Goal: Check status: Check status

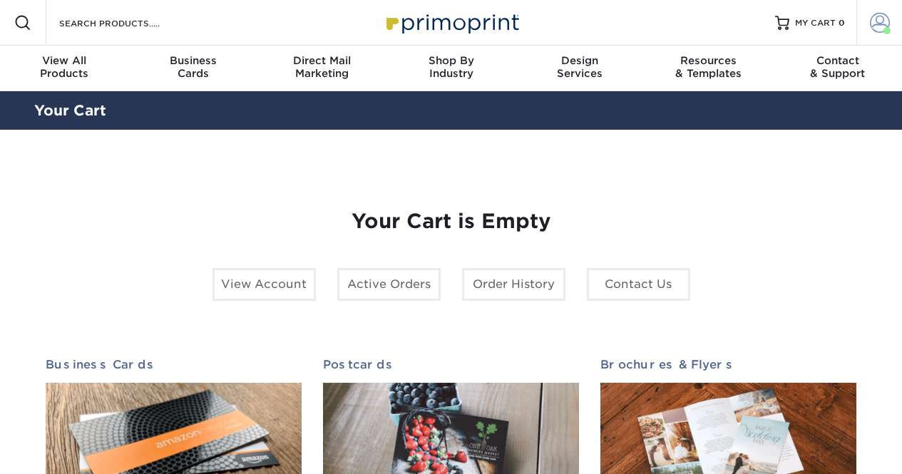
click at [879, 30] on span at bounding box center [880, 23] width 20 height 20
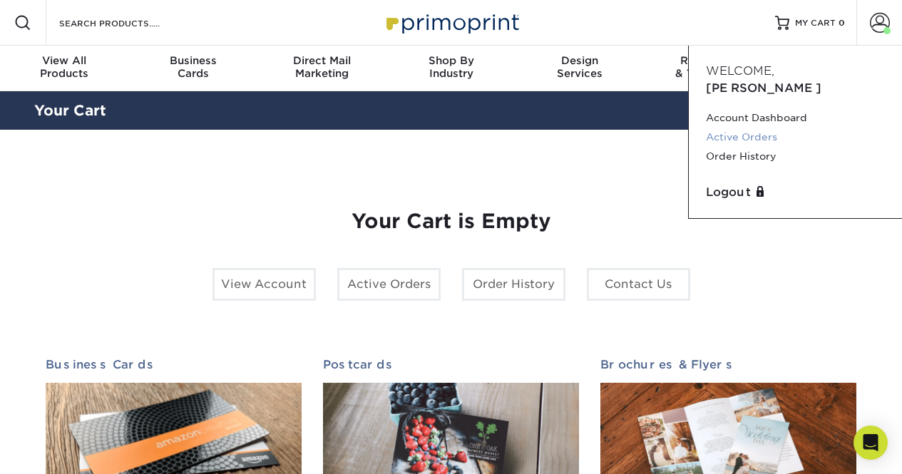
click at [767, 128] on link "Active Orders" at bounding box center [795, 137] width 179 height 19
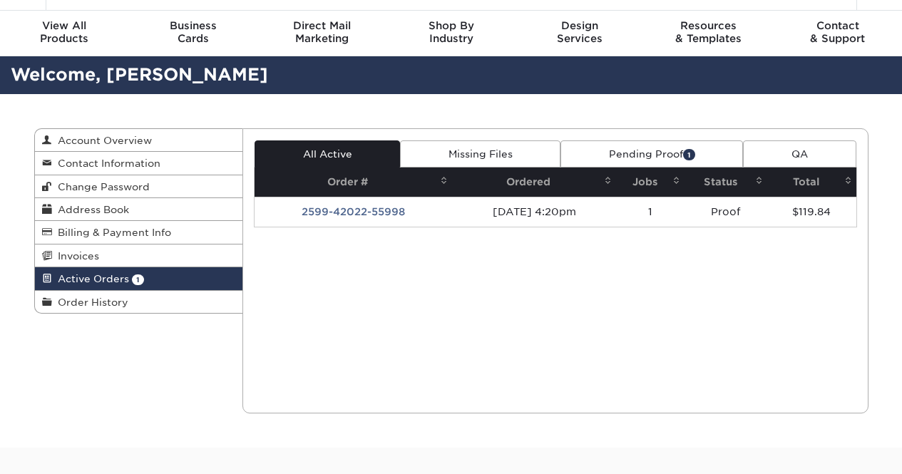
scroll to position [36, 0]
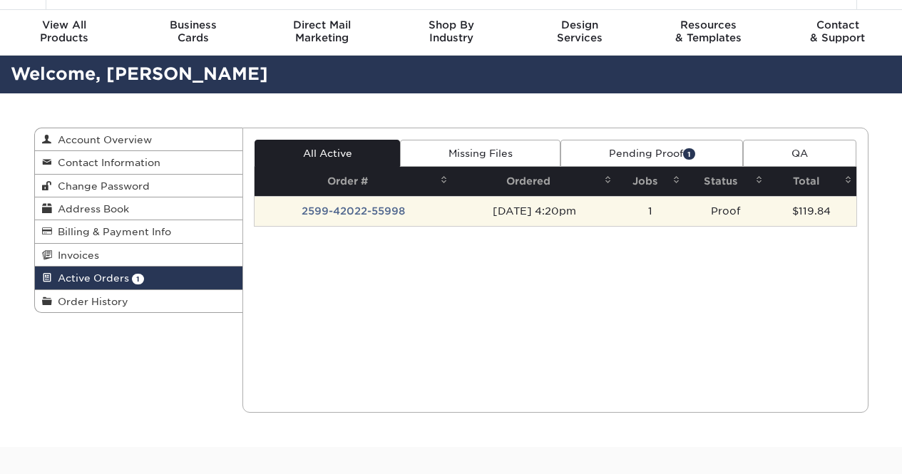
click at [371, 210] on td "2599-42022-55998" at bounding box center [354, 211] width 198 height 30
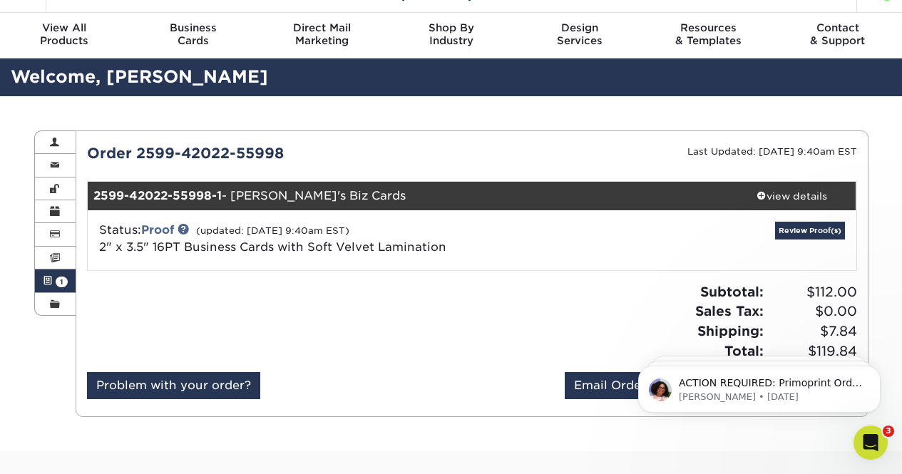
scroll to position [0, 0]
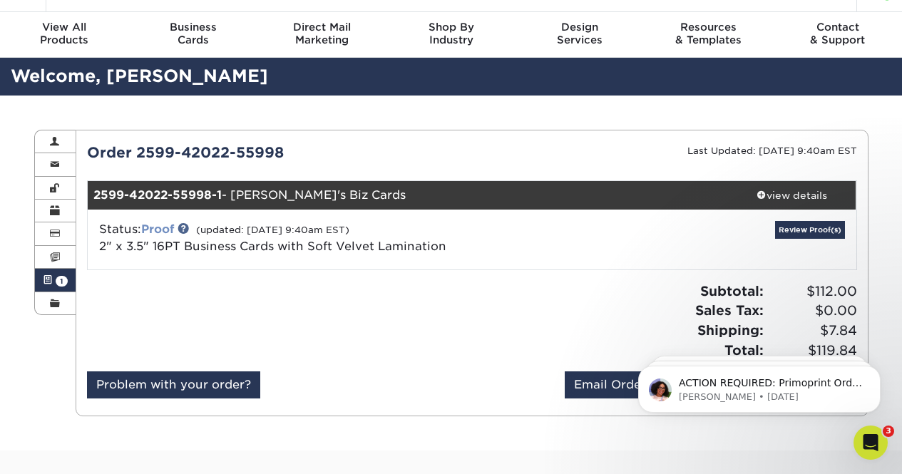
click at [170, 229] on link "Proof" at bounding box center [157, 229] width 33 height 14
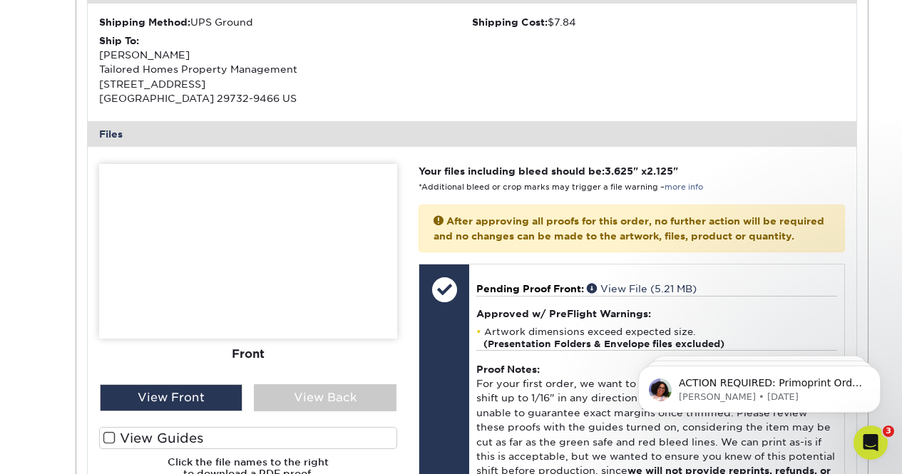
scroll to position [494, 0]
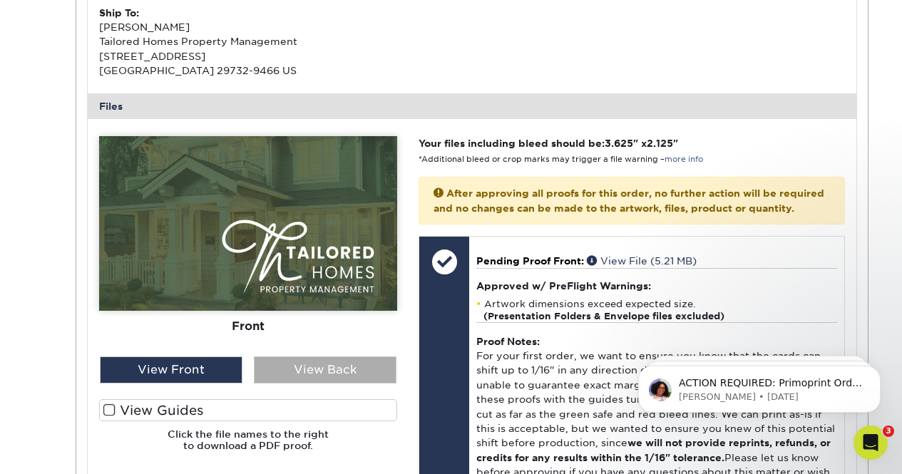
click at [343, 368] on div "View Back" at bounding box center [325, 369] width 143 height 27
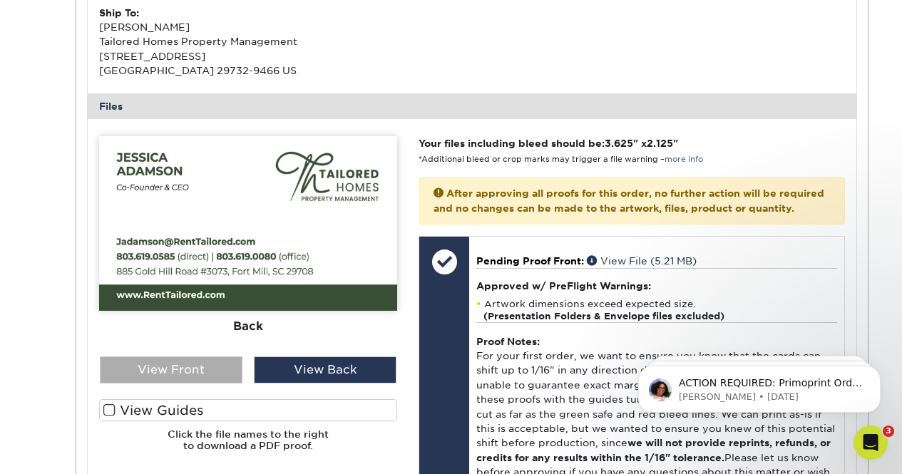
click at [222, 367] on div "View Front" at bounding box center [171, 369] width 143 height 27
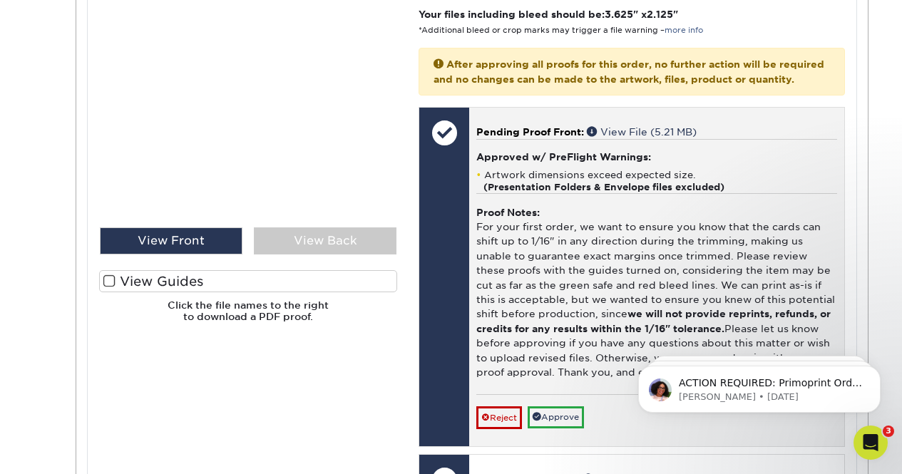
scroll to position [622, 0]
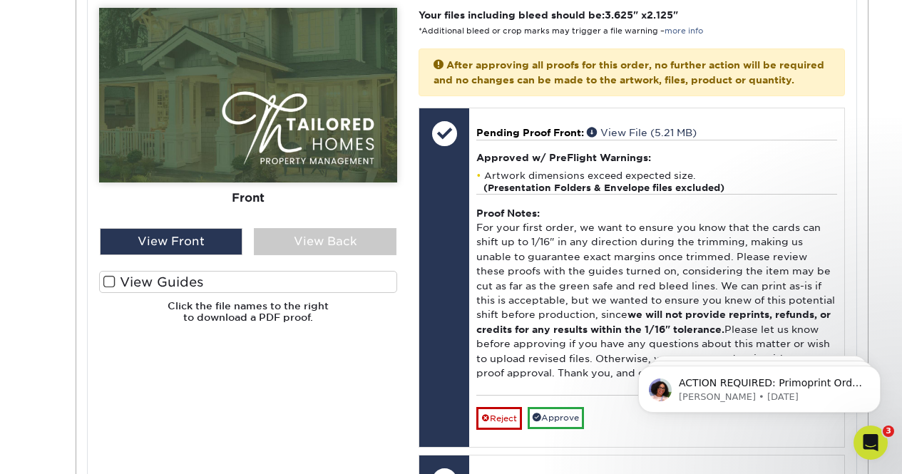
click at [109, 279] on span at bounding box center [109, 282] width 12 height 14
click at [0, 0] on input "View Guides" at bounding box center [0, 0] width 0 height 0
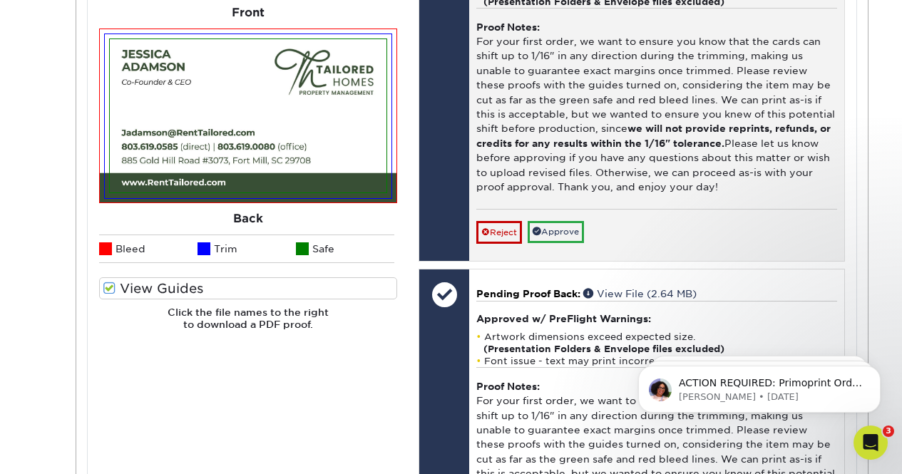
scroll to position [808, 0]
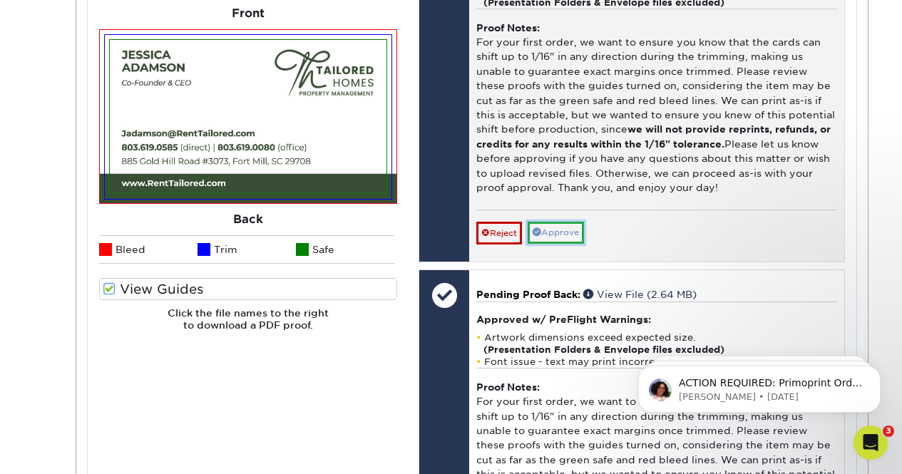
click at [569, 244] on link "Approve" at bounding box center [556, 233] width 56 height 22
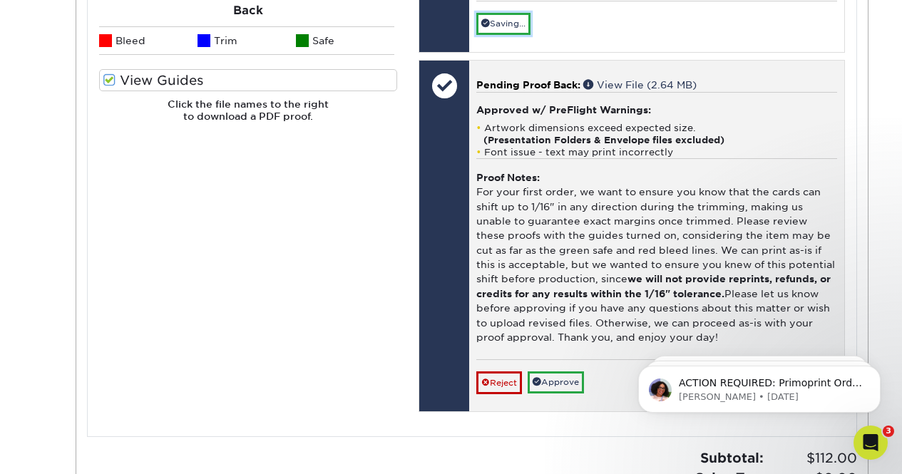
scroll to position [1017, 0]
click at [562, 393] on link "Approve" at bounding box center [556, 382] width 56 height 22
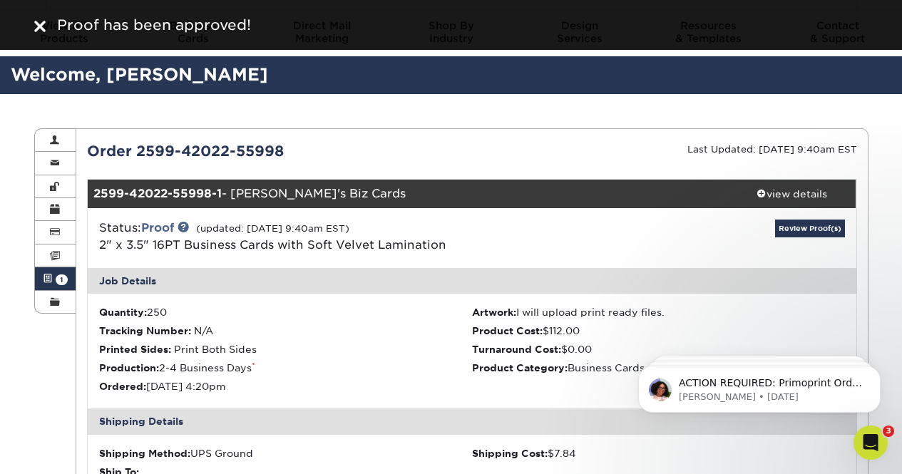
scroll to position [0, 0]
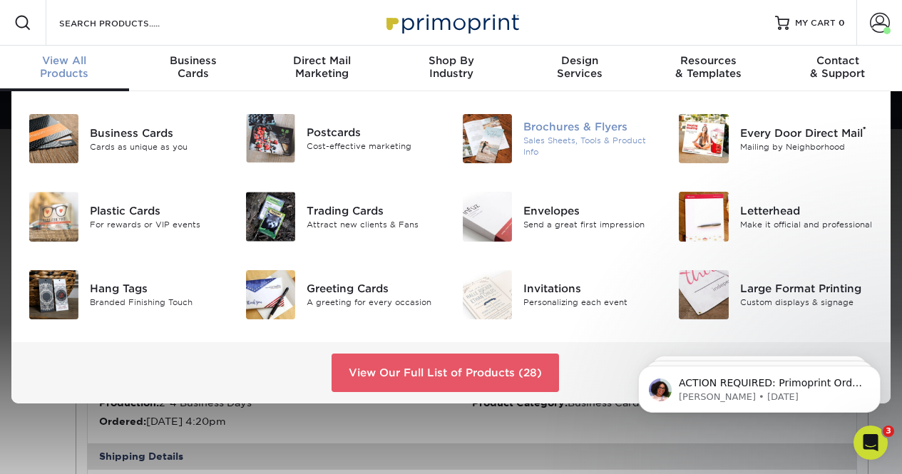
click at [565, 125] on div "Brochures & Flyers" at bounding box center [590, 127] width 134 height 16
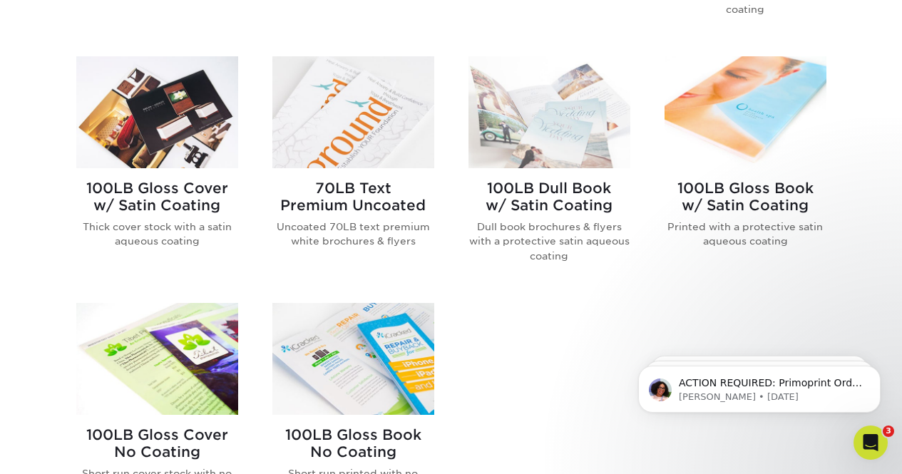
scroll to position [821, 0]
click at [370, 196] on h2 "70LB Text Premium Uncoated" at bounding box center [353, 197] width 162 height 34
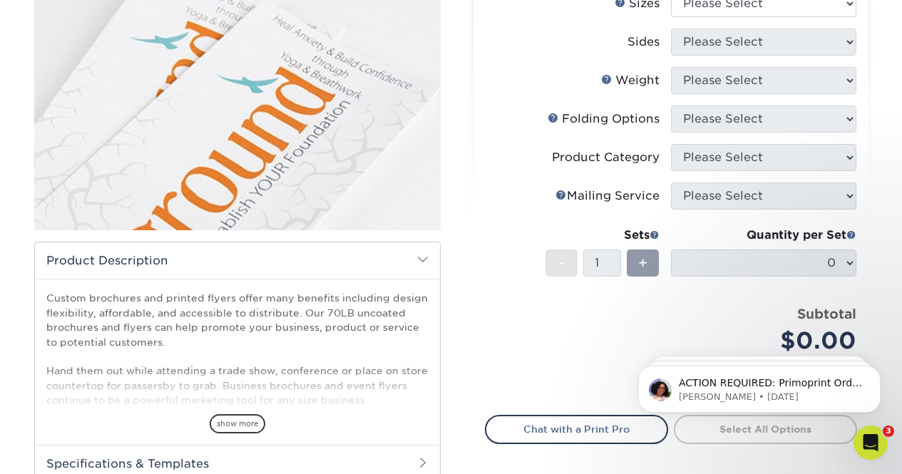
click at [319, 353] on p "Custom brochures and printed flyers offer many benefits including design flexib…" at bounding box center [237, 385] width 382 height 189
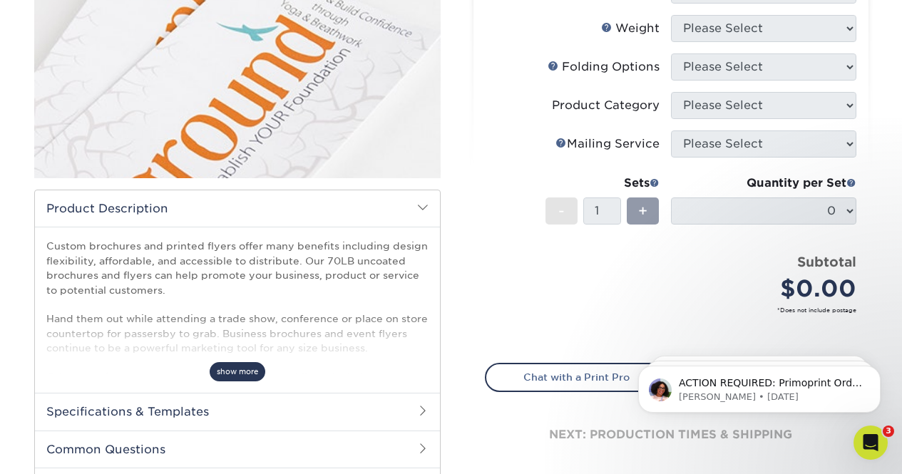
click at [251, 370] on span "show more" at bounding box center [238, 371] width 56 height 19
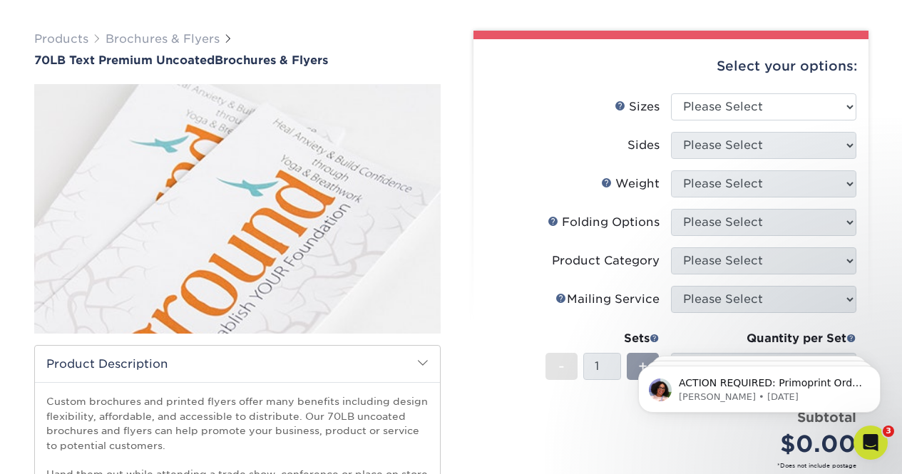
scroll to position [90, 0]
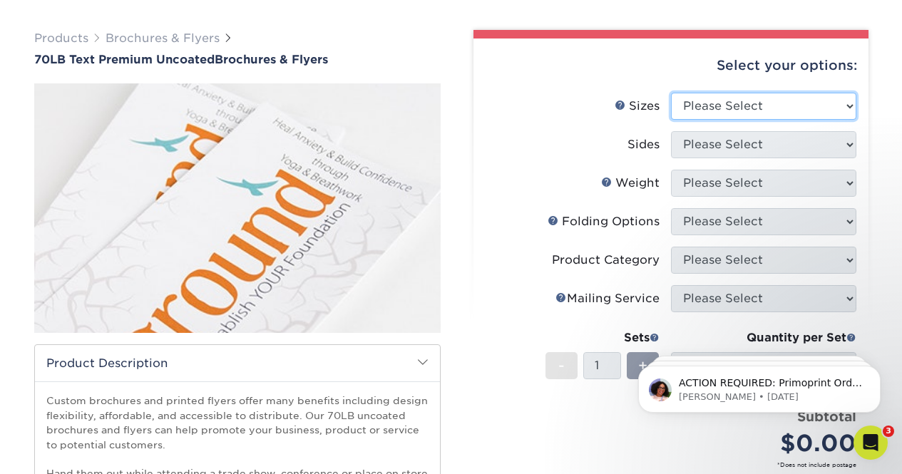
click at [701, 98] on select "Please Select 3.67" x 8.5" 4" x 6" 4" x 8.5" 4" x 9" 4.25" x 5.5" 4.25" x 11" 5…" at bounding box center [763, 106] width 185 height 27
click at [472, 297] on div "Select your options: Sizes Help Sizes 4" x 6" -" at bounding box center [665, 337] width 406 height 614
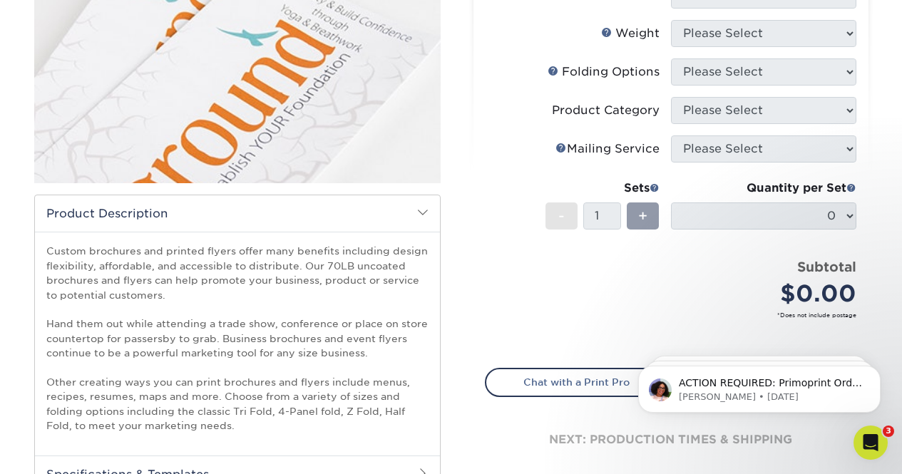
scroll to position [0, 0]
